Goal: Task Accomplishment & Management: Manage account settings

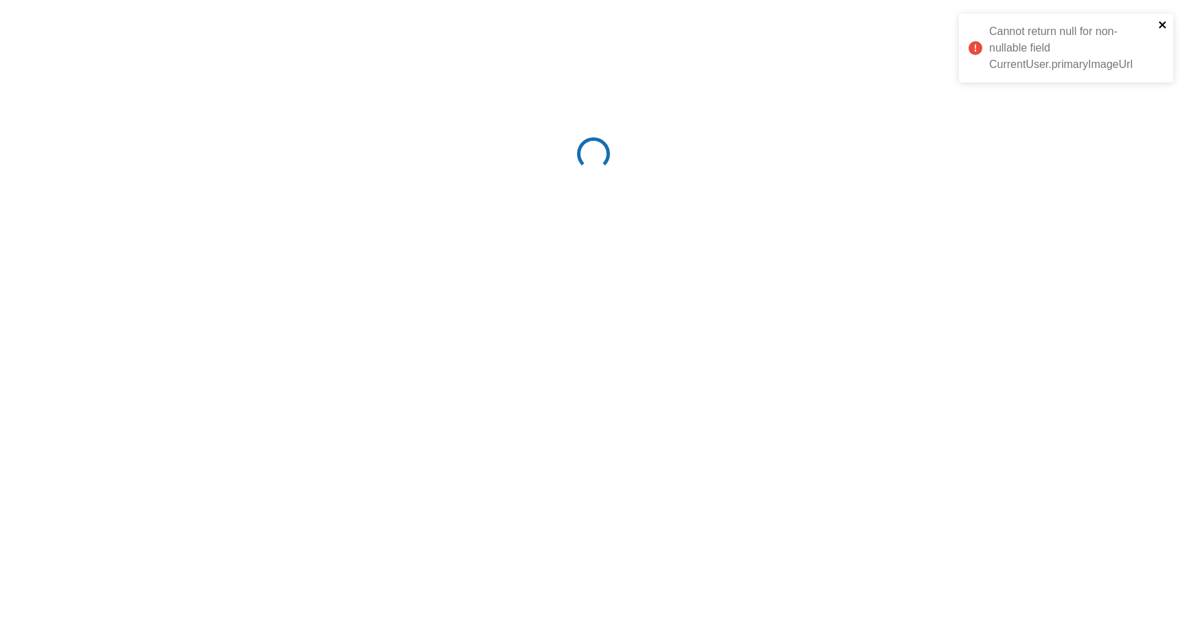
click at [1164, 21] on icon "close" at bounding box center [1163, 24] width 10 height 11
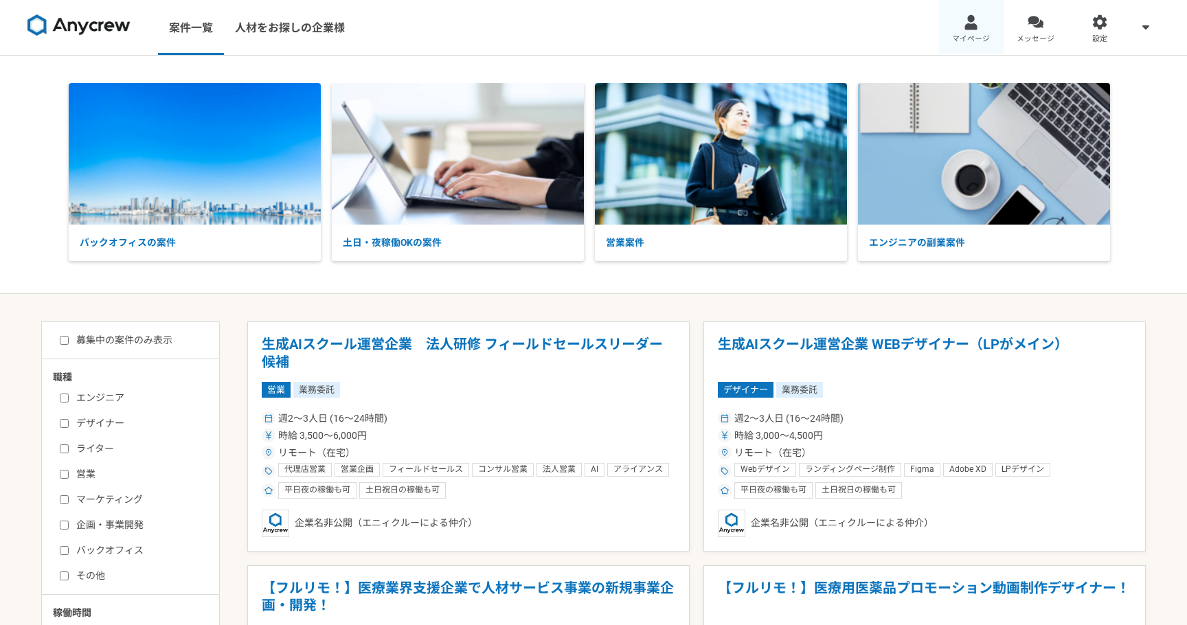
click at [971, 36] on span "マイページ" at bounding box center [971, 39] width 38 height 11
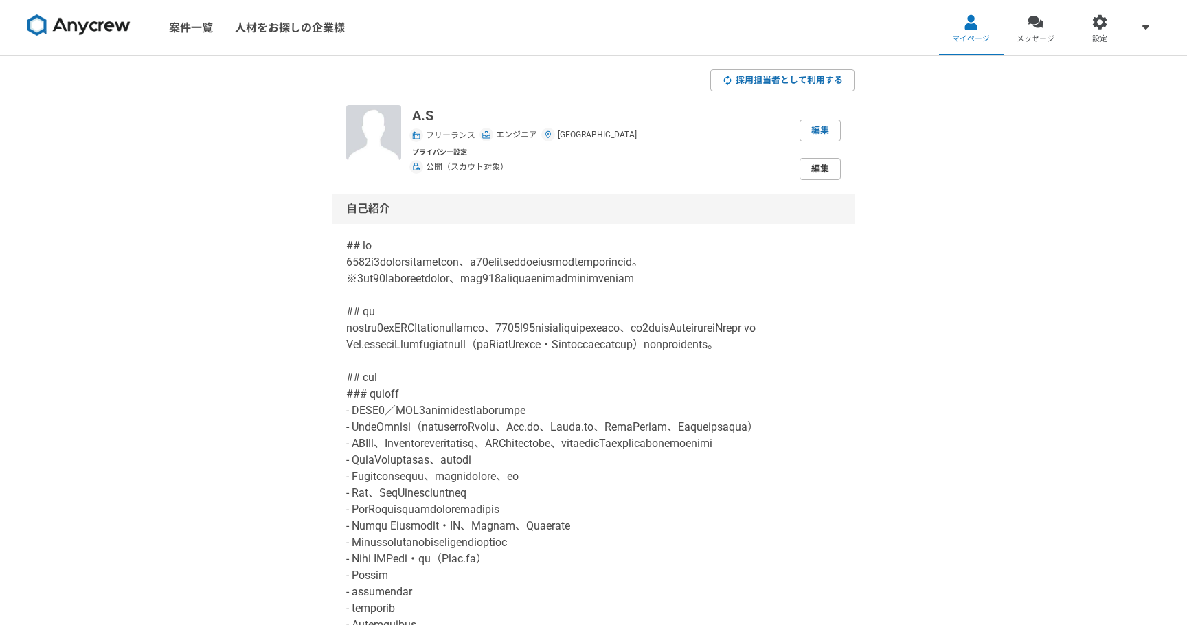
click at [814, 164] on link "編集" at bounding box center [820, 169] width 41 height 22
click at [818, 126] on link "編集" at bounding box center [820, 131] width 41 height 22
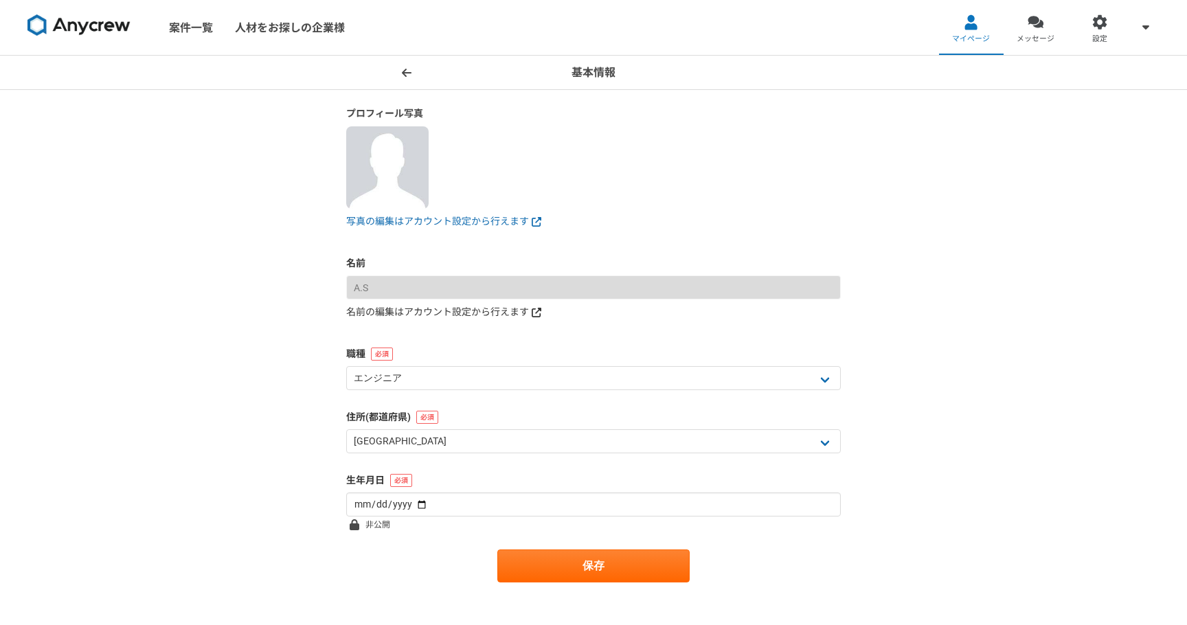
scroll to position [132, 0]
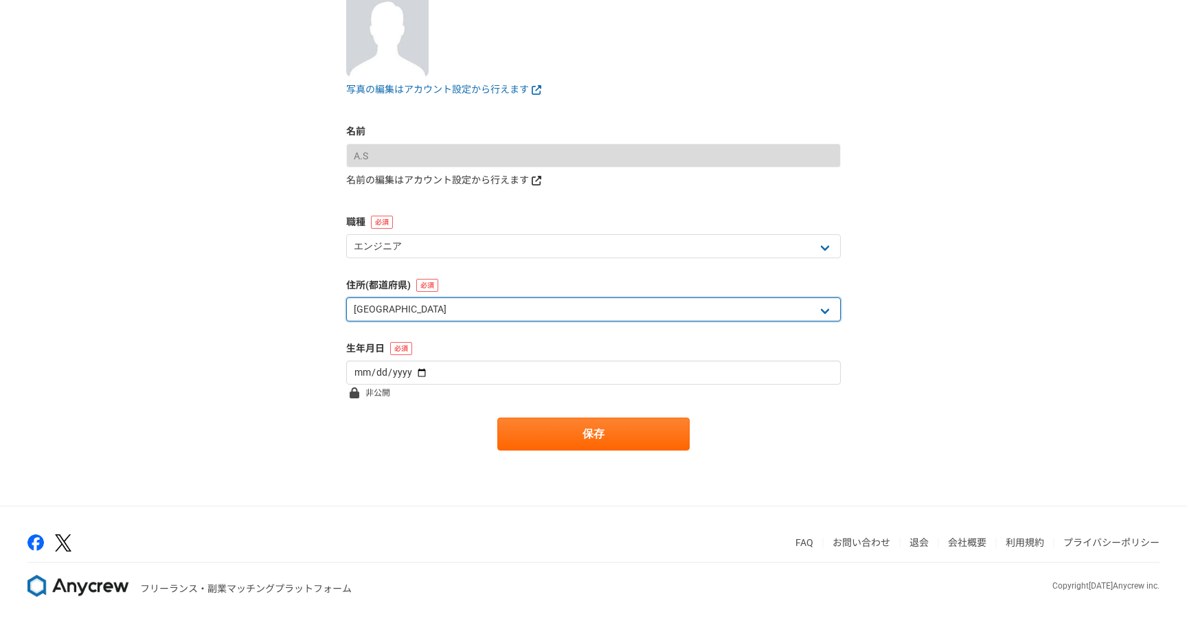
click at [557, 312] on select "北海道 青森県 岩手県 宮城県 秋田県 山形県 福島県 茨城県 栃木県 群馬県 埼玉県 千葉県 東京都 神奈川県 新潟県 富山県 石川県 福井県 山梨県 長野…" at bounding box center [593, 309] width 495 height 24
select select "13"
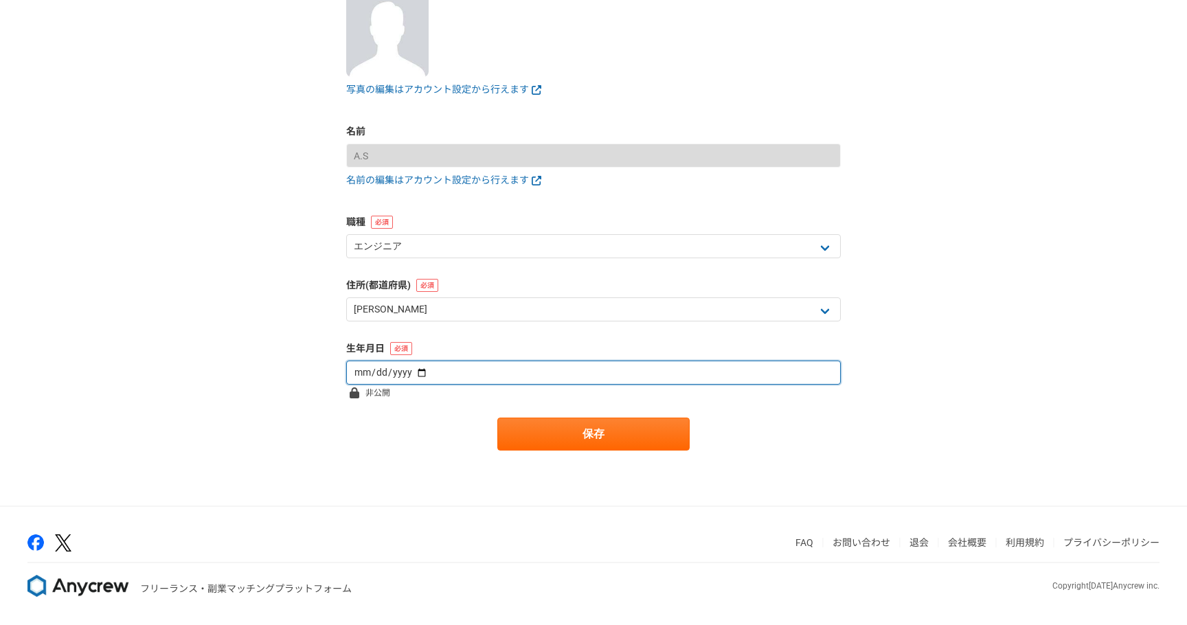
click at [561, 376] on input "1986-02-03" at bounding box center [593, 373] width 495 height 24
type input "2000-02-03"
type input "2000-01-03"
type input "2000-01-01"
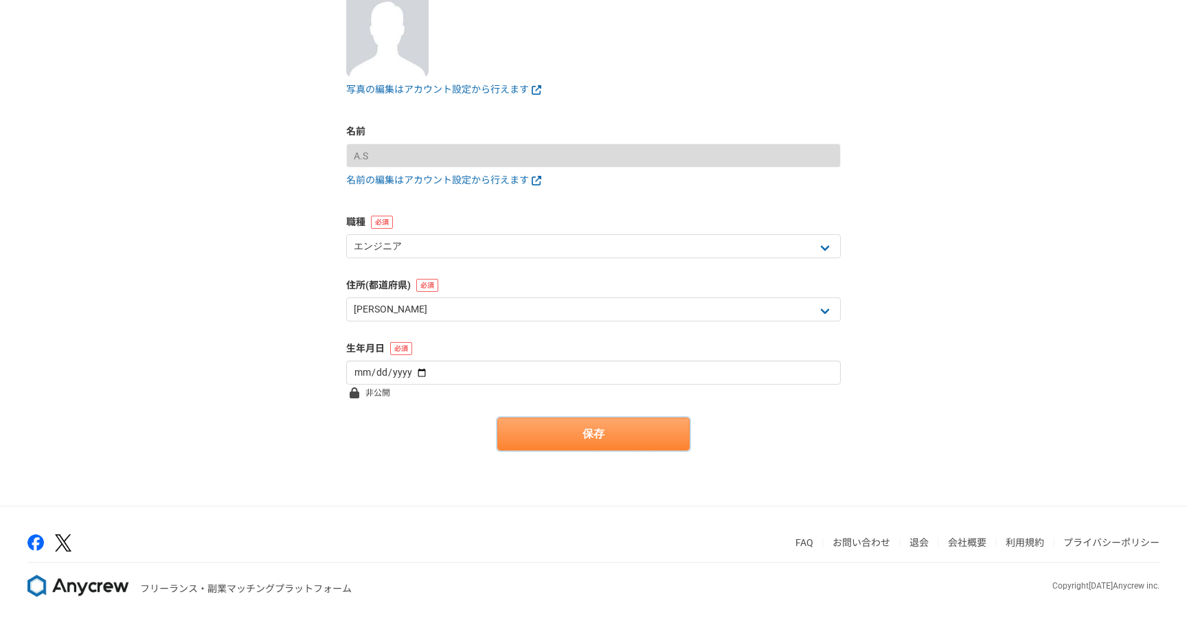
click at [624, 444] on button "保存" at bounding box center [593, 434] width 192 height 33
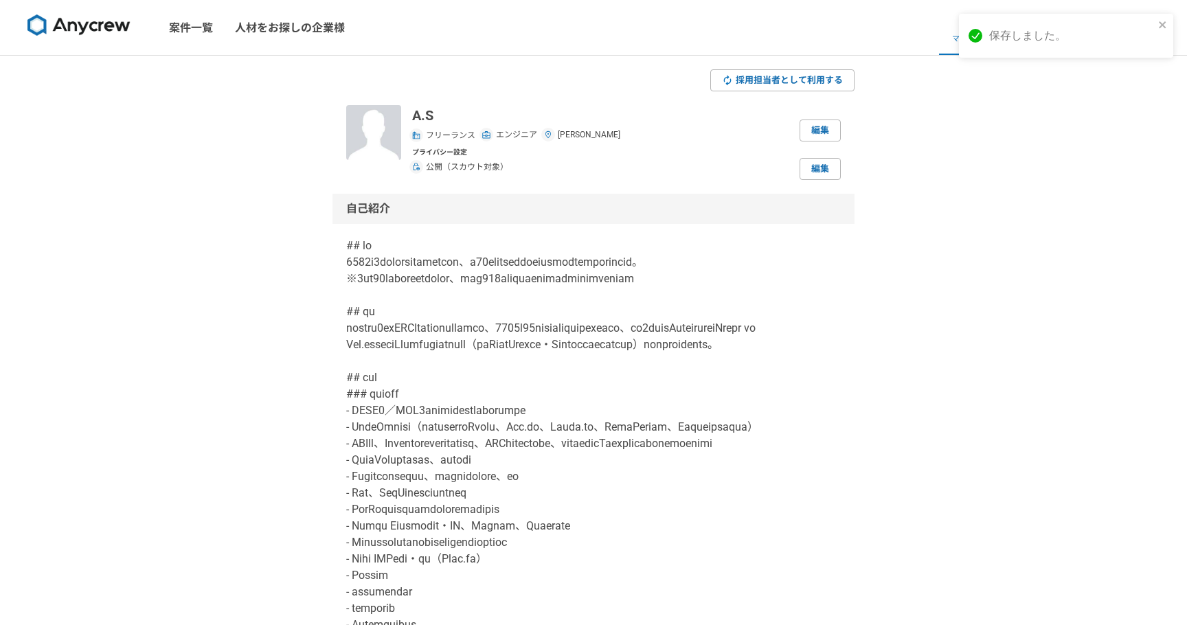
click at [712, 329] on p at bounding box center [593, 502] width 495 height 528
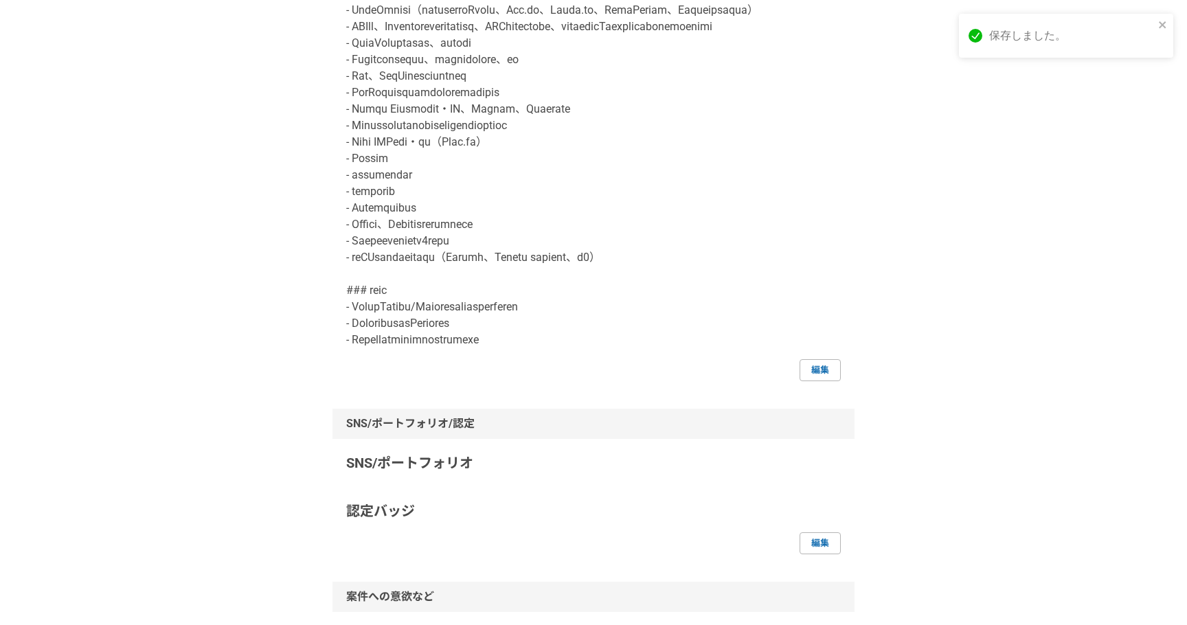
scroll to position [422, 0]
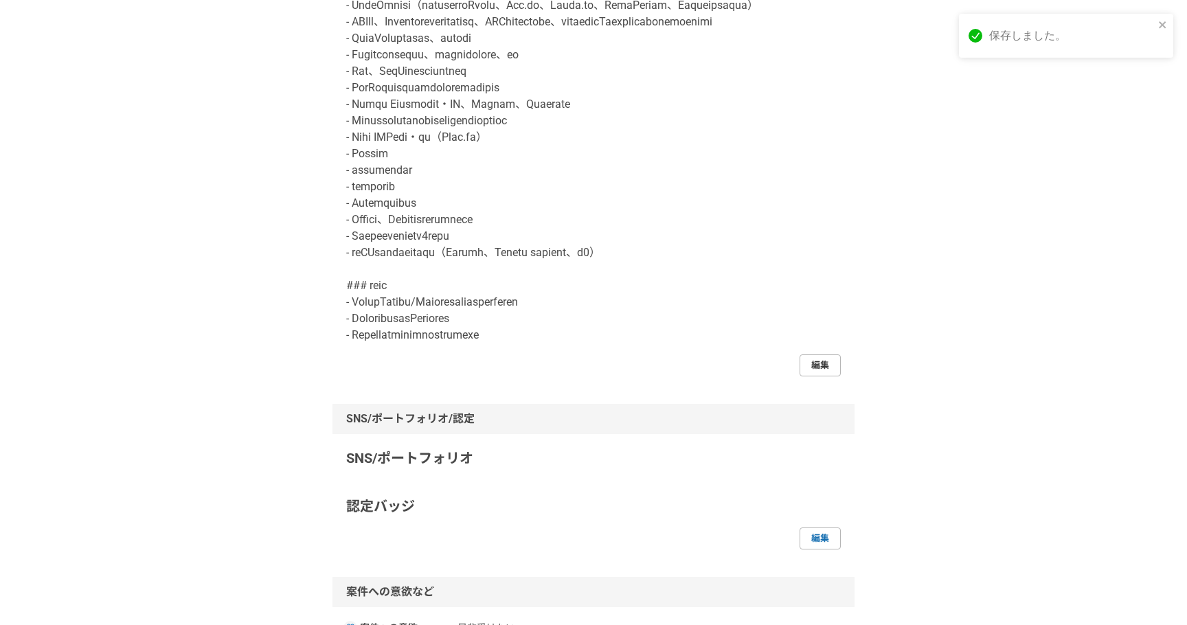
click at [810, 376] on link "編集" at bounding box center [820, 366] width 41 height 22
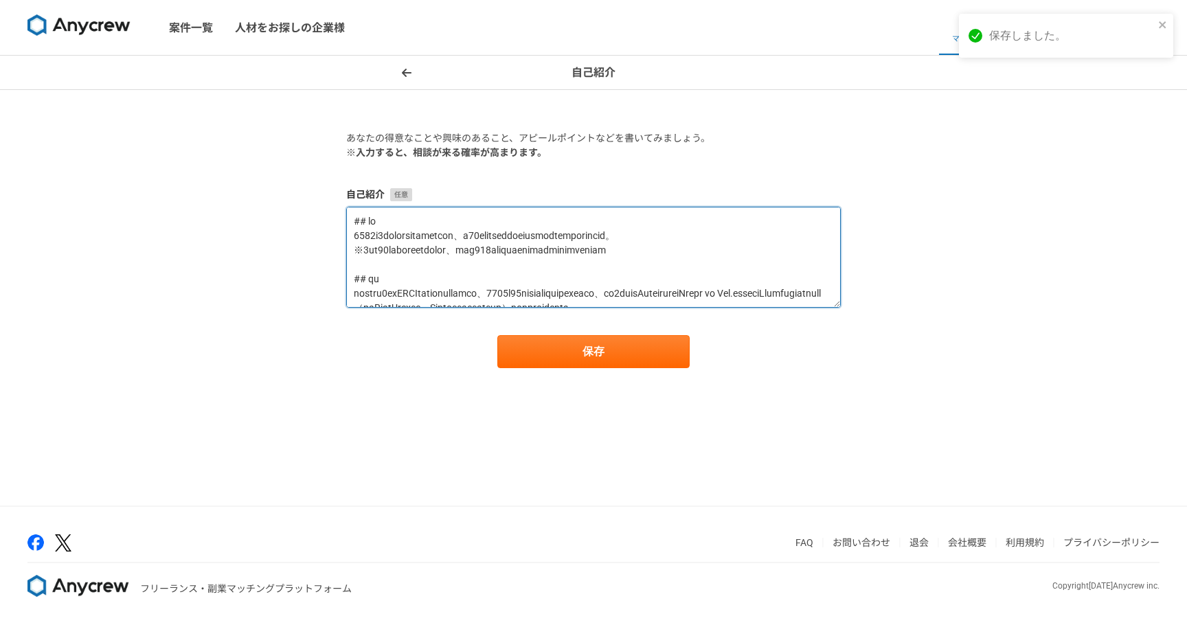
click at [600, 274] on textarea at bounding box center [593, 257] width 495 height 101
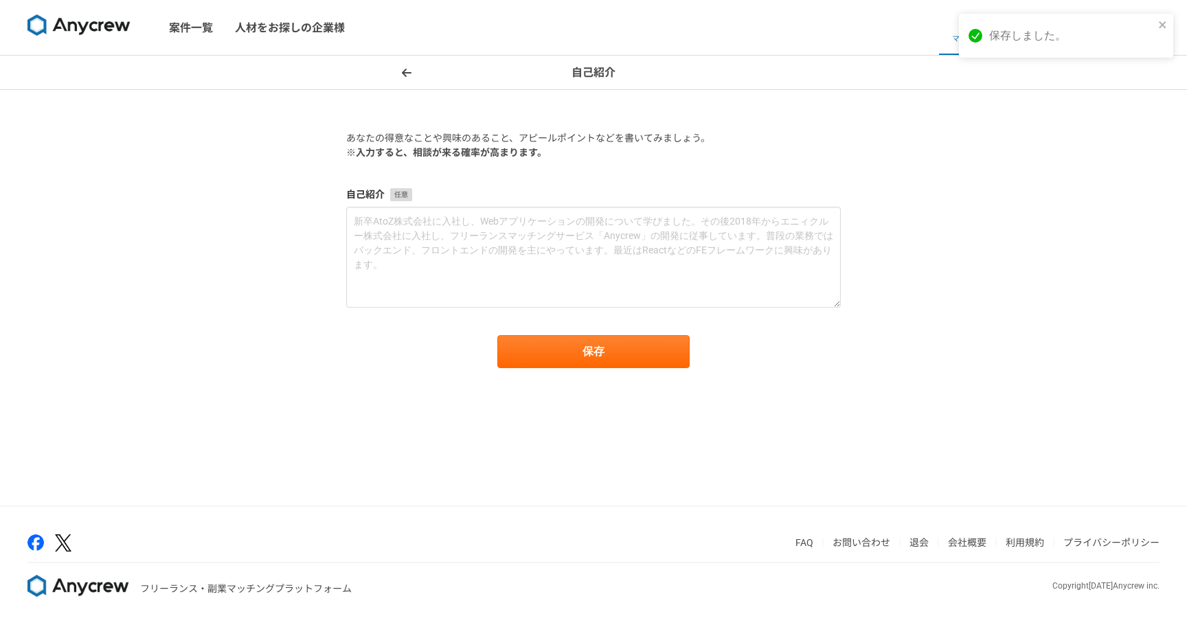
click at [592, 379] on main "あなたの得意なことや興味のあること、アピールポイントなどを書いてみましょう。 ※入力すると、相談が来る確率が高まります。 自己紹介 保存" at bounding box center [594, 256] width 522 height 333
click at [585, 353] on button "保存" at bounding box center [593, 351] width 192 height 33
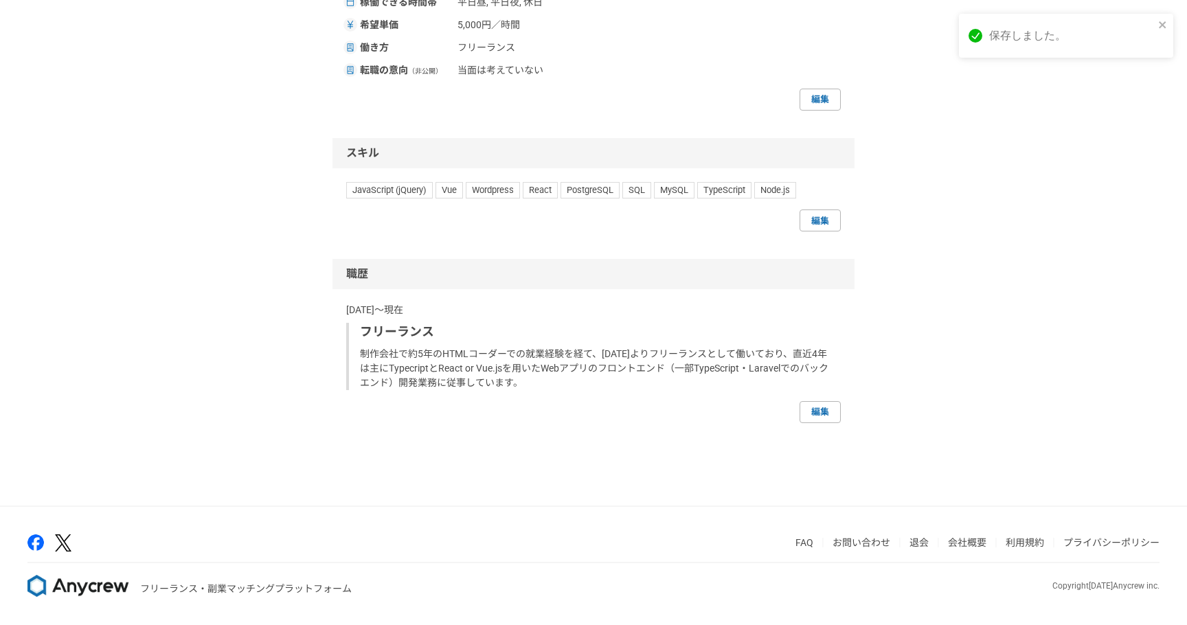
scroll to position [554, 0]
click at [804, 409] on link "編集" at bounding box center [820, 412] width 41 height 22
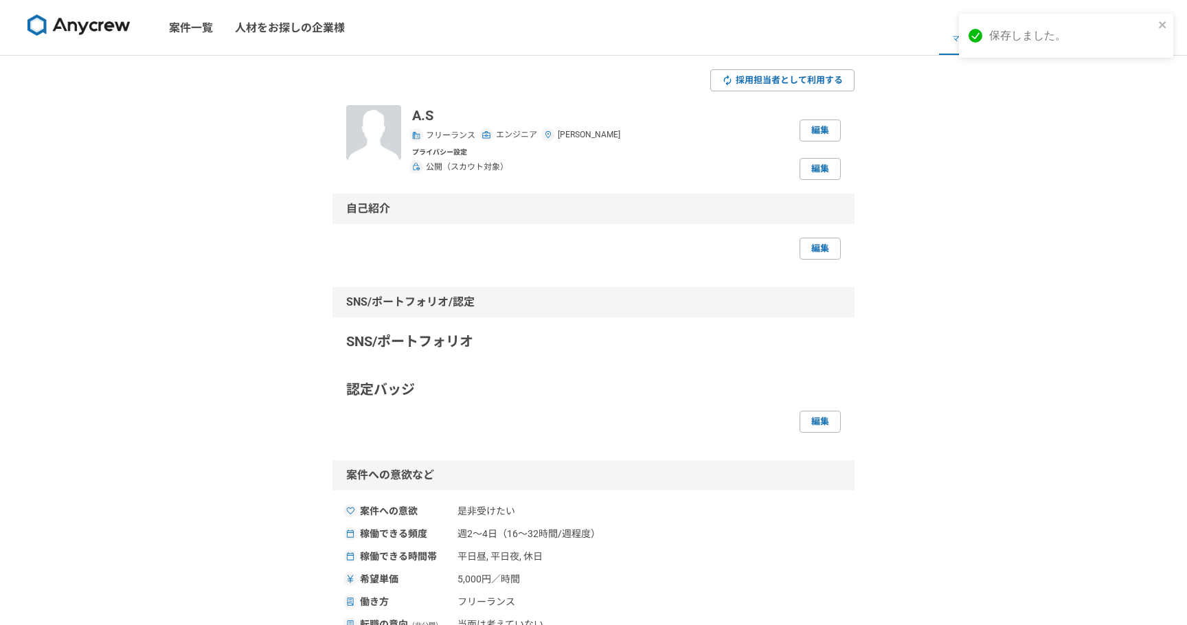
select select "2018"
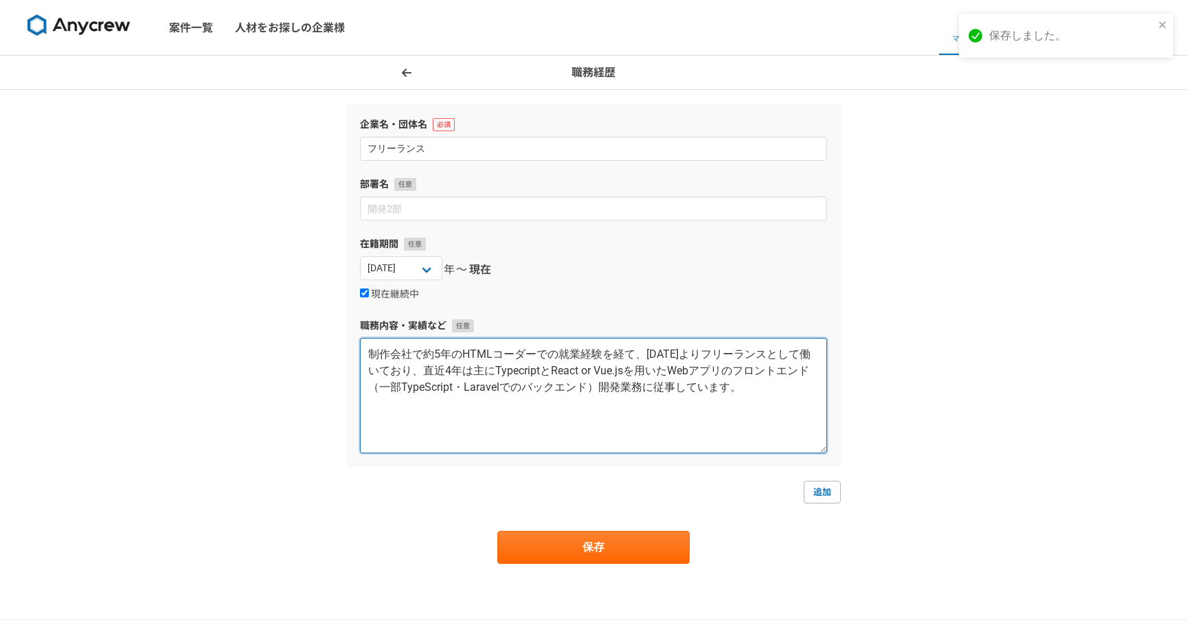
click at [589, 360] on textarea "制作会社で約5年のHTMLコーダーでの就業経験を経て、2018年10月よりフリーランスとして働いており、直近4年は主にTypecriptとReact or V…" at bounding box center [593, 395] width 467 height 115
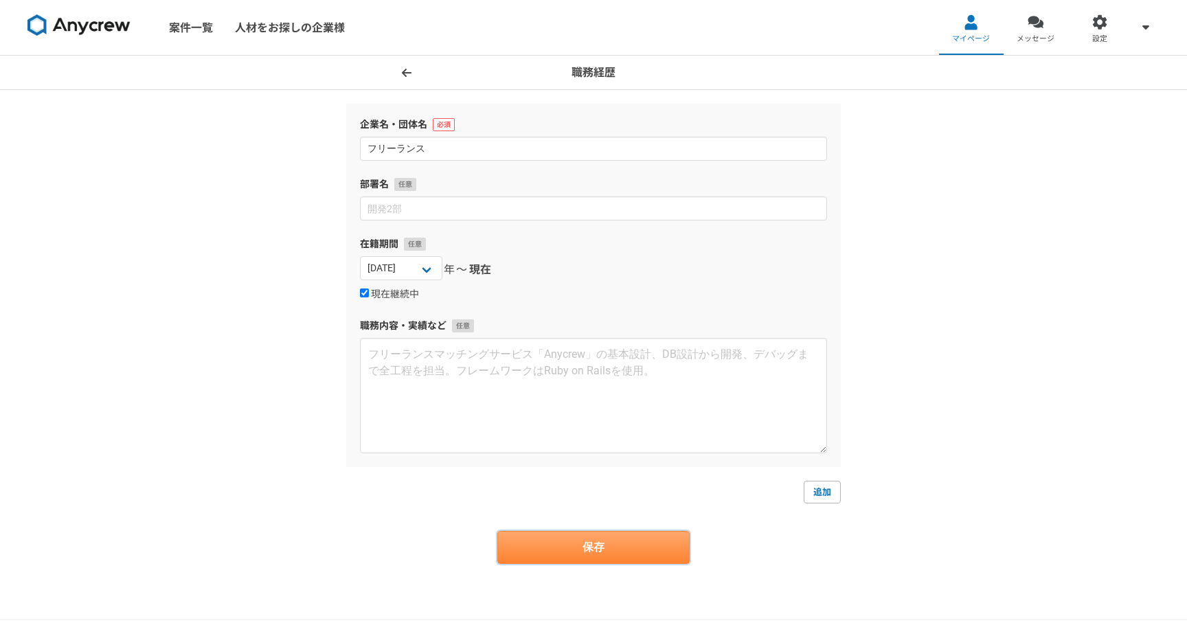
click at [599, 537] on button "保存" at bounding box center [593, 547] width 192 height 33
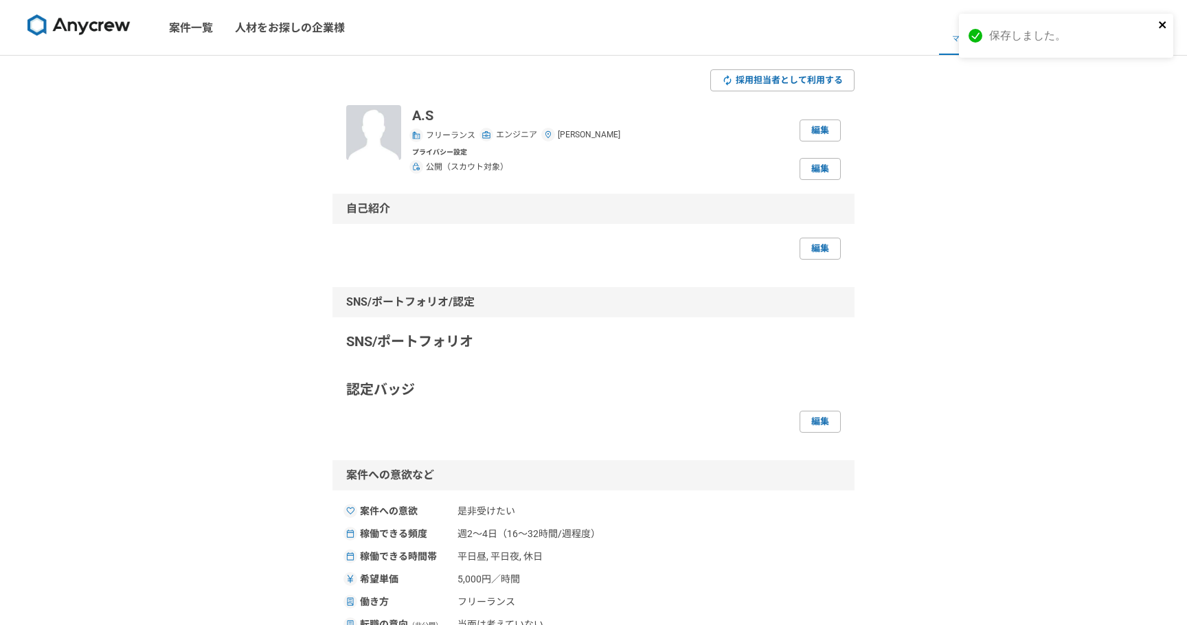
click at [1162, 27] on icon "close" at bounding box center [1163, 24] width 10 height 11
click at [1090, 28] on link "設定" at bounding box center [1100, 27] width 65 height 55
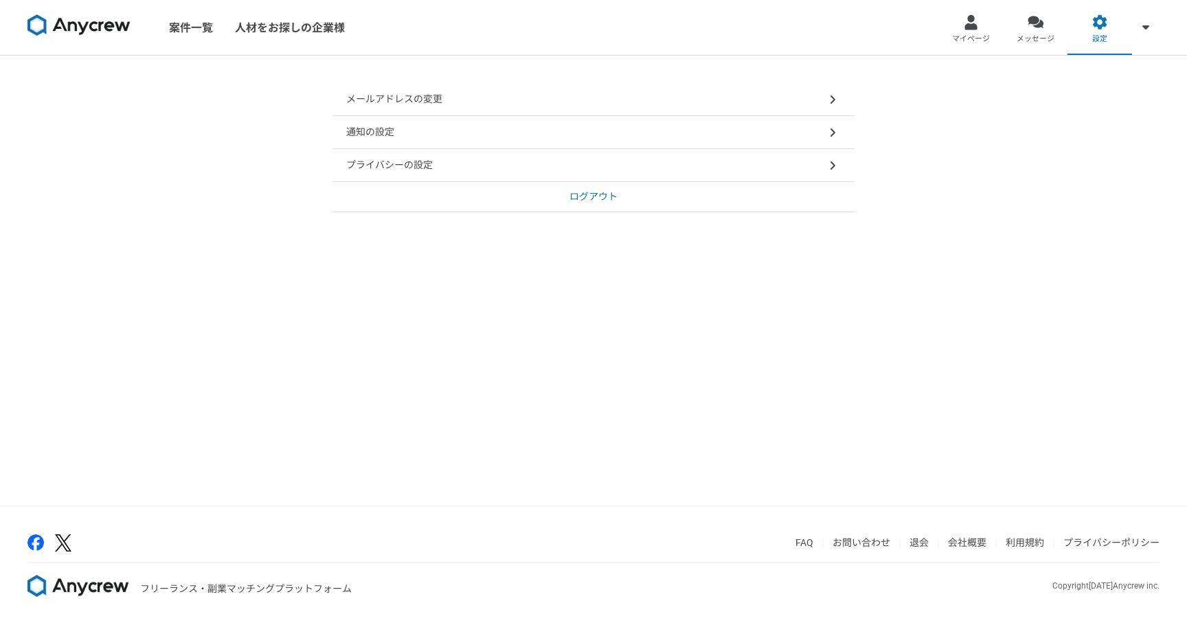
click at [578, 99] on div "メールアドレスの変更" at bounding box center [594, 99] width 522 height 33
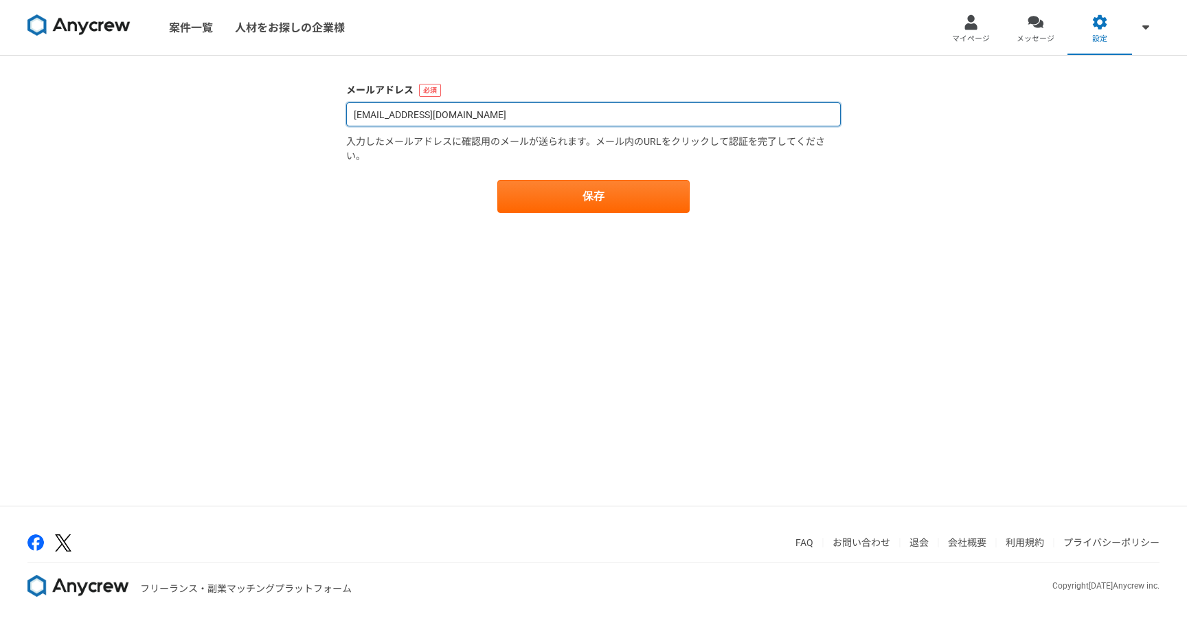
click at [668, 117] on input "hasegawazlight@gmail.com" at bounding box center [593, 114] width 495 height 24
paste input "qrsyc297"
type input "qrsyc297@gmail.com"
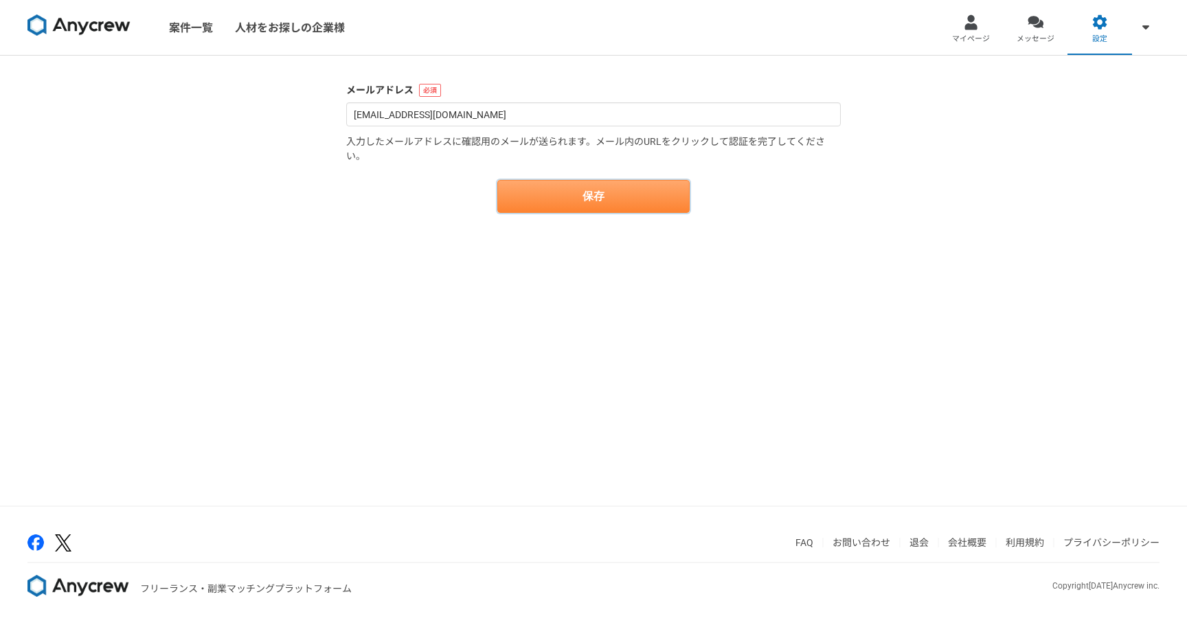
click at [598, 190] on button "保存" at bounding box center [593, 196] width 192 height 33
